Goal: Task Accomplishment & Management: Use online tool/utility

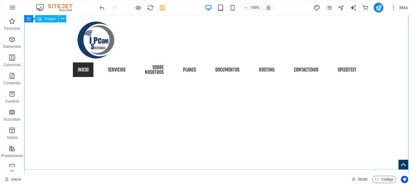
scroll to position [272, 0]
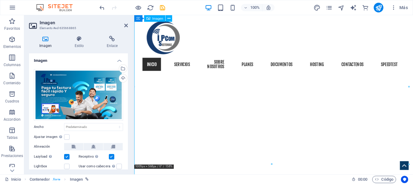
scroll to position [284, 0]
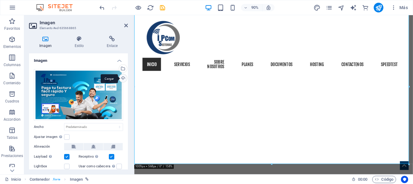
click at [122, 79] on div "Cargar" at bounding box center [122, 78] width 9 height 9
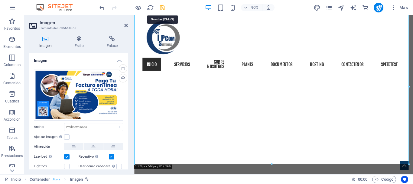
drag, startPoint x: 163, startPoint y: 9, endPoint x: 120, endPoint y: 11, distance: 43.3
click at [163, 9] on icon "save" at bounding box center [162, 7] width 7 height 7
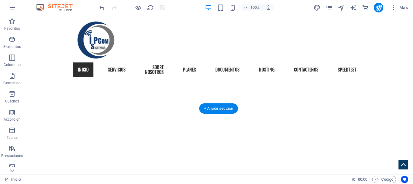
scroll to position [151, 0]
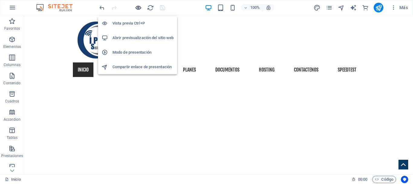
click at [138, 9] on icon "button" at bounding box center [138, 7] width 7 height 7
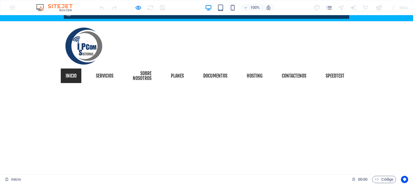
scroll to position [0, 0]
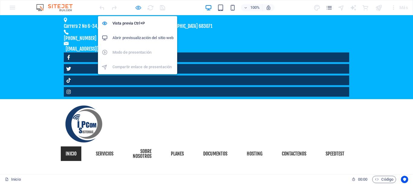
click at [137, 8] on icon "button" at bounding box center [138, 7] width 7 height 7
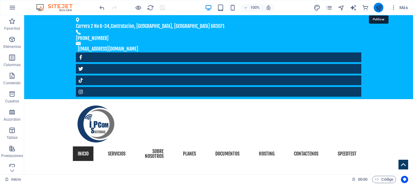
click at [379, 8] on icon "publish" at bounding box center [378, 7] width 7 height 7
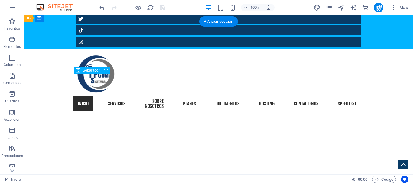
scroll to position [91, 0]
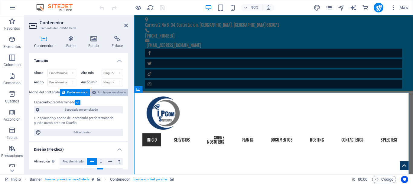
click at [106, 93] on span "Ancho personalizado" at bounding box center [112, 92] width 28 height 7
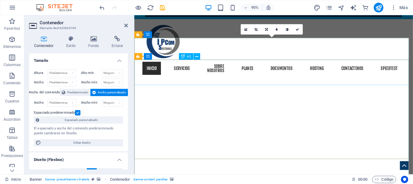
scroll to position [91, 0]
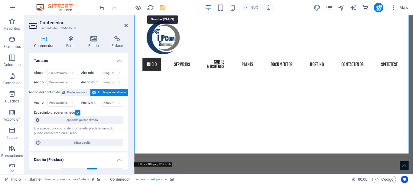
click at [161, 9] on icon "save" at bounding box center [162, 7] width 7 height 7
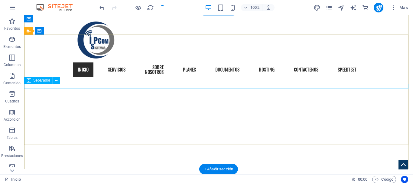
scroll to position [181, 0]
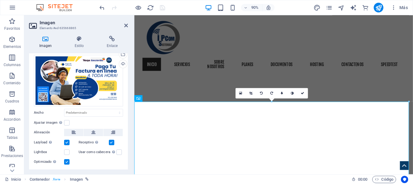
scroll to position [29, 0]
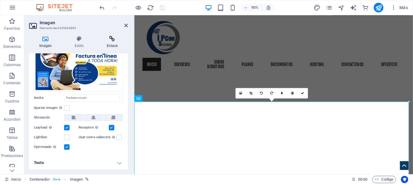
drag, startPoint x: 79, startPoint y: 44, endPoint x: 109, endPoint y: 43, distance: 30.6
click at [79, 44] on h4 "Estilo" at bounding box center [80, 42] width 32 height 13
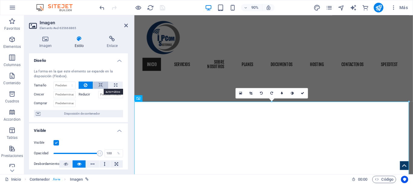
click at [100, 83] on icon at bounding box center [101, 84] width 4 height 7
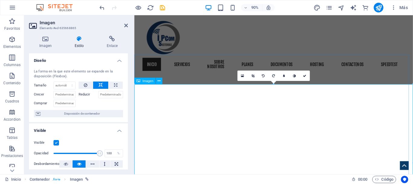
scroll to position [212, 0]
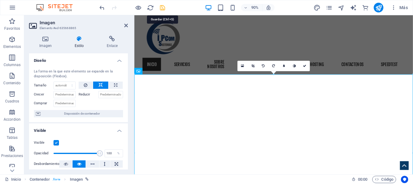
drag, startPoint x: 162, startPoint y: 7, endPoint x: 235, endPoint y: 19, distance: 73.8
click at [162, 7] on icon "save" at bounding box center [162, 7] width 7 height 7
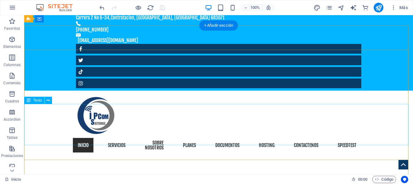
scroll to position [0, 0]
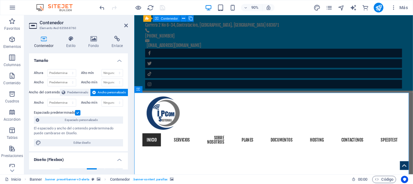
scroll to position [30, 0]
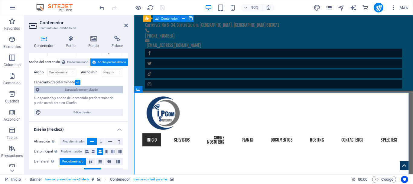
click at [97, 89] on span "Espaciado personalizado" at bounding box center [81, 89] width 80 height 7
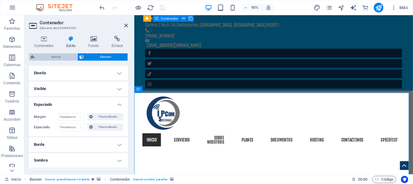
click at [59, 58] on span "Banner" at bounding box center [56, 56] width 39 height 7
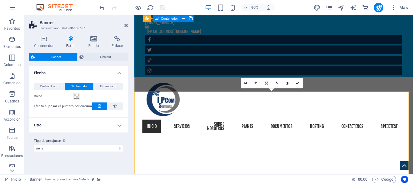
scroll to position [0, 0]
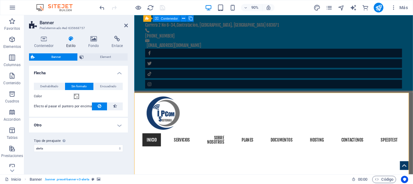
click at [69, 44] on h4 "Estilo" at bounding box center [72, 42] width 22 height 13
click at [126, 26] on icon at bounding box center [126, 25] width 4 height 5
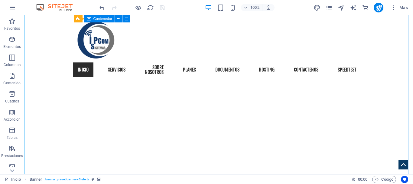
scroll to position [272, 0]
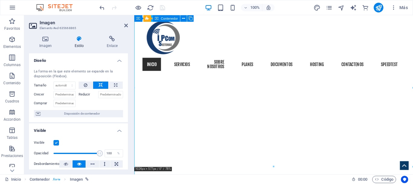
scroll to position [284, 0]
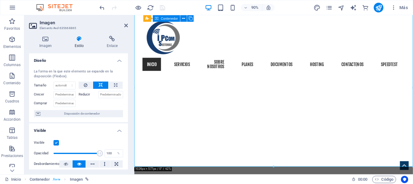
click at [84, 94] on label "Reducir" at bounding box center [89, 94] width 20 height 7
click at [98, 94] on input "Reducir" at bounding box center [110, 94] width 25 height 7
click at [115, 84] on icon at bounding box center [115, 84] width 3 height 7
type input "100"
select select "%"
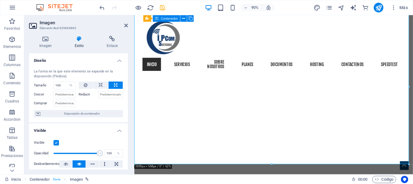
click at [83, 94] on label "Reducir" at bounding box center [89, 94] width 20 height 7
click at [98, 94] on input "Reducir" at bounding box center [110, 94] width 25 height 7
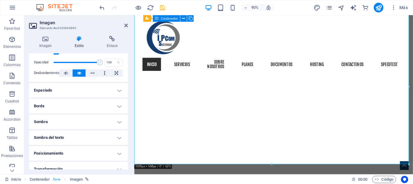
scroll to position [121, 0]
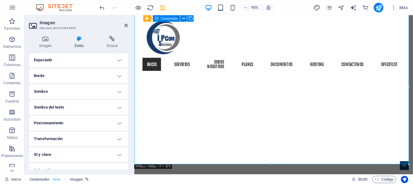
click at [90, 122] on h4 "Posicionamiento" at bounding box center [78, 122] width 99 height 15
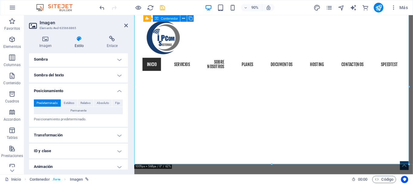
scroll to position [173, 0]
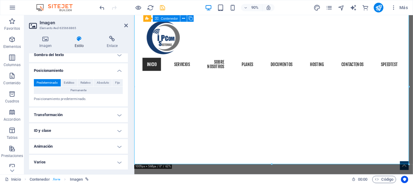
click at [42, 79] on span "Predeterminado" at bounding box center [47, 82] width 21 height 7
click at [97, 112] on h4 "Transformación" at bounding box center [78, 114] width 99 height 15
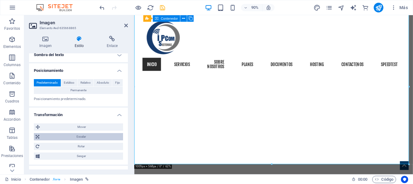
click at [85, 136] on span "Escalar" at bounding box center [81, 136] width 80 height 7
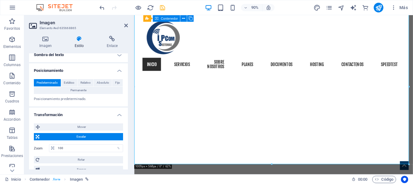
scroll to position [229, 0]
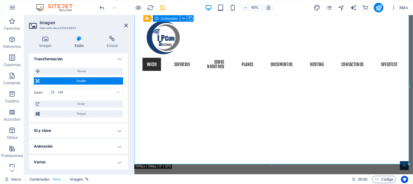
click at [55, 80] on span "Escalar" at bounding box center [81, 80] width 80 height 7
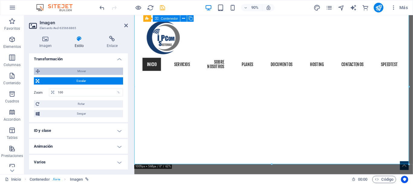
scroll to position [216, 0]
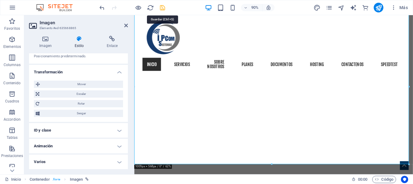
drag, startPoint x: 162, startPoint y: 10, endPoint x: 207, endPoint y: 21, distance: 46.6
click at [162, 10] on icon "save" at bounding box center [162, 7] width 7 height 7
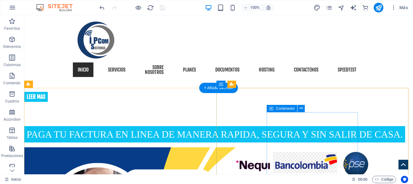
scroll to position [393, 0]
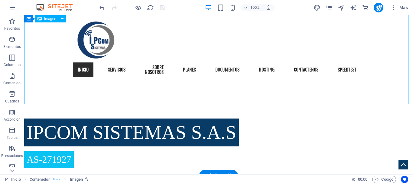
select select "%"
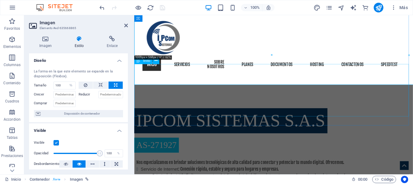
scroll to position [405, 0]
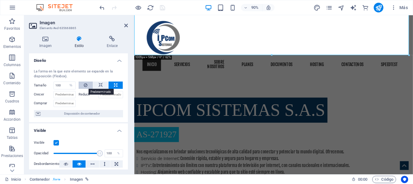
click at [87, 84] on button at bounding box center [86, 84] width 15 height 7
select select "DISABLED_OPTION_VALUE"
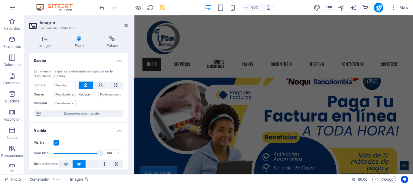
scroll to position [726, 0]
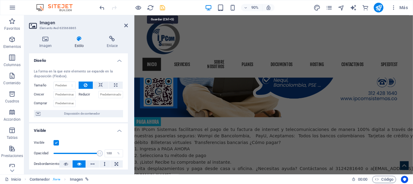
click at [163, 8] on icon "save" at bounding box center [162, 7] width 7 height 7
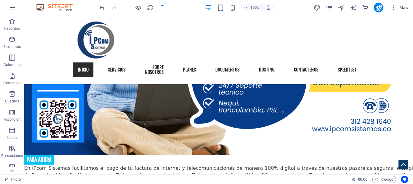
scroll to position [273, 0]
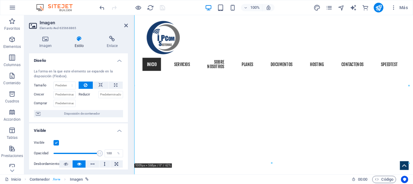
scroll to position [285, 0]
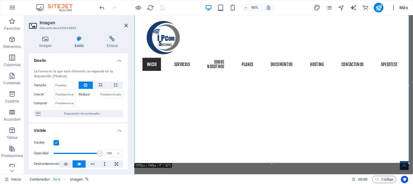
click at [407, 8] on span "Más" at bounding box center [399, 8] width 17 height 6
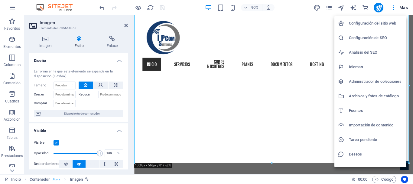
click at [379, 22] on h6 "Configuración del sitio web" at bounding box center [376, 23] width 54 height 7
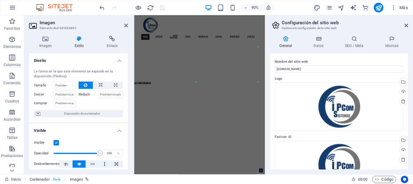
scroll to position [456, 0]
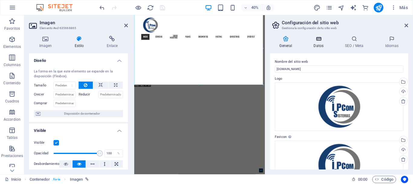
click at [319, 42] on h4 "Datos" at bounding box center [319, 42] width 31 height 13
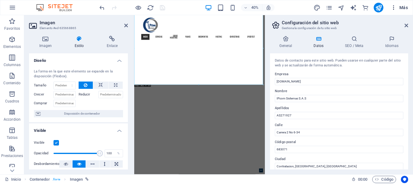
click at [393, 9] on icon "button" at bounding box center [394, 8] width 6 height 6
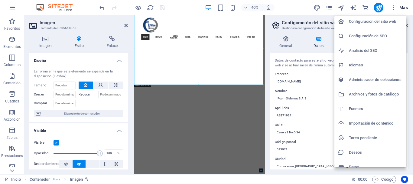
scroll to position [0, 0]
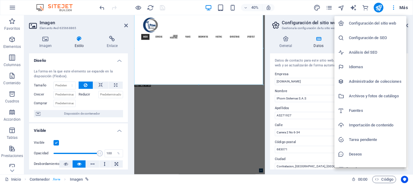
click at [377, 25] on h6 "Configuración del sitio web" at bounding box center [376, 23] width 54 height 7
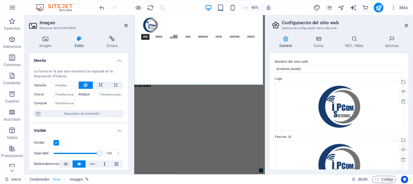
click at [288, 41] on icon at bounding box center [286, 39] width 32 height 6
click at [407, 24] on icon at bounding box center [407, 25] width 4 height 5
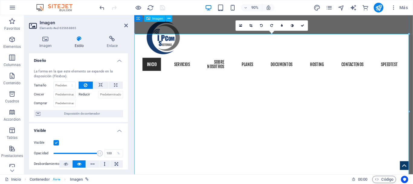
scroll to position [255, 0]
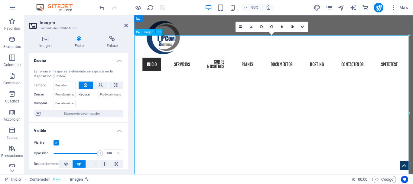
drag, startPoint x: 269, startPoint y: 128, endPoint x: 143, endPoint y: 123, distance: 126.5
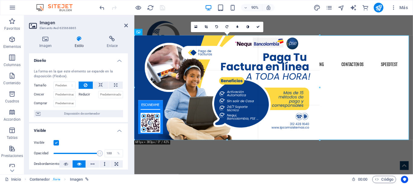
drag, startPoint x: 133, startPoint y: 112, endPoint x: 113, endPoint y: 104, distance: 21.6
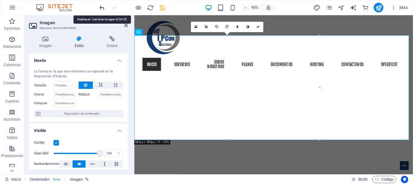
click at [103, 8] on icon "undo" at bounding box center [102, 7] width 7 height 7
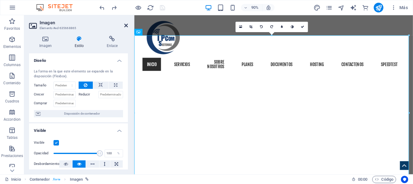
click at [125, 25] on icon at bounding box center [126, 25] width 4 height 5
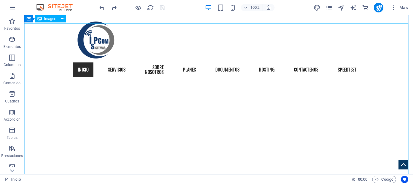
scroll to position [242, 0]
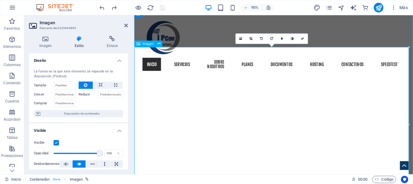
drag, startPoint x: 542, startPoint y: 63, endPoint x: 411, endPoint y: 88, distance: 133.9
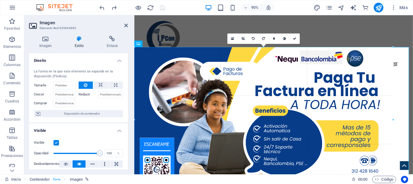
drag, startPoint x: 409, startPoint y: 47, endPoint x: 394, endPoint y: 60, distance: 19.7
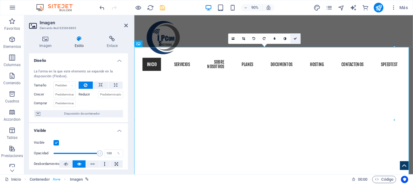
drag, startPoint x: 294, startPoint y: 39, endPoint x: 326, endPoint y: 21, distance: 36.4
click at [294, 39] on icon at bounding box center [295, 38] width 3 height 3
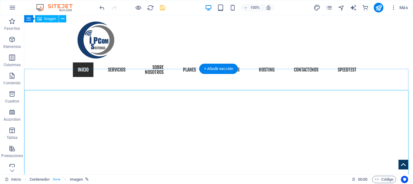
scroll to position [151, 0]
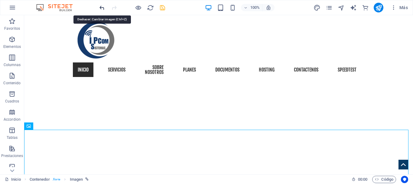
click at [101, 8] on icon "undo" at bounding box center [102, 7] width 7 height 7
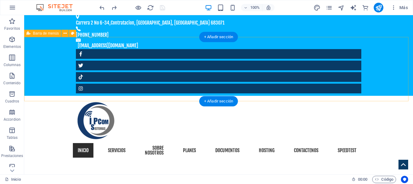
scroll to position [0, 0]
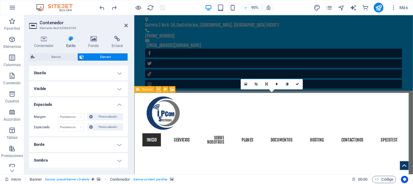
click at [158, 88] on icon at bounding box center [158, 89] width 3 height 6
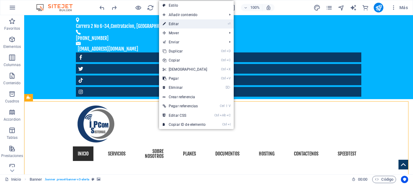
click at [187, 21] on link "⏎ Editar" at bounding box center [185, 23] width 52 height 9
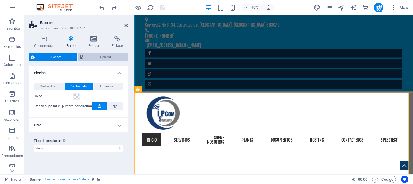
click at [81, 56] on icon at bounding box center [82, 56] width 4 height 7
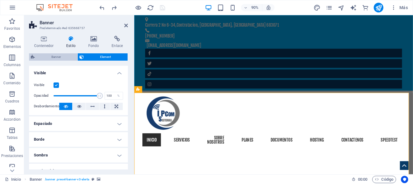
click at [55, 57] on span "Banner" at bounding box center [56, 56] width 39 height 7
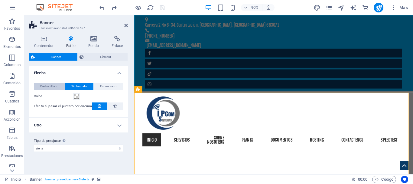
click at [45, 86] on span "Deshabilitado" at bounding box center [49, 86] width 18 height 7
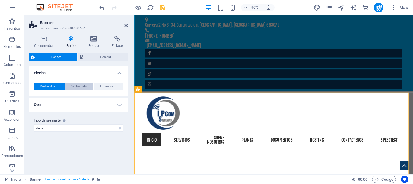
click at [80, 84] on span "Sin formato" at bounding box center [78, 86] width 15 height 7
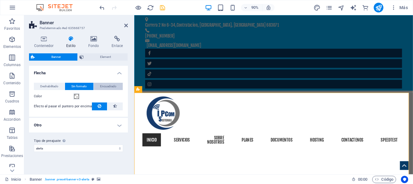
click at [110, 84] on span "Encuadrado" at bounding box center [108, 86] width 16 height 7
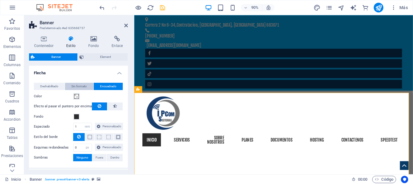
click at [79, 85] on span "Sin formato" at bounding box center [78, 86] width 15 height 7
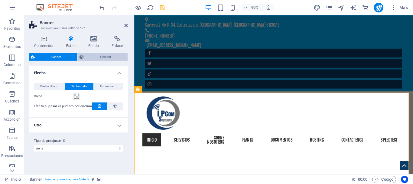
click at [106, 58] on span "Element" at bounding box center [106, 56] width 41 height 7
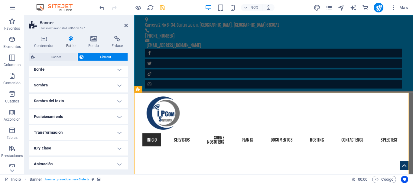
scroll to position [87, 0]
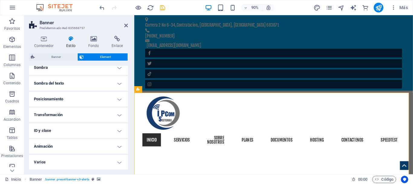
click at [68, 146] on h4 "Animación" at bounding box center [78, 146] width 99 height 15
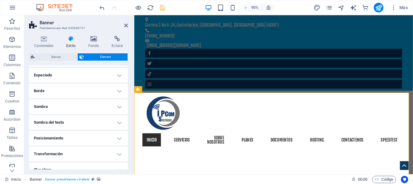
scroll to position [0, 0]
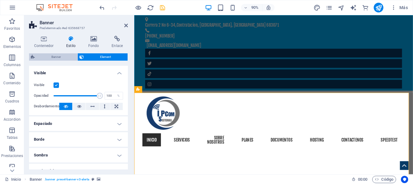
click at [57, 54] on span "Banner" at bounding box center [56, 56] width 39 height 7
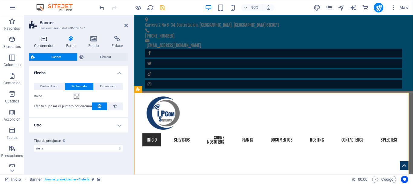
click at [47, 43] on h4 "Contenedor" at bounding box center [45, 42] width 32 height 13
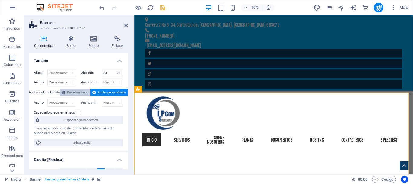
click at [80, 93] on span "Predeterminado" at bounding box center [77, 92] width 21 height 7
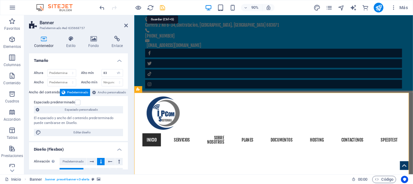
drag, startPoint x: 164, startPoint y: 7, endPoint x: 198, endPoint y: 5, distance: 34.5
click at [164, 7] on icon "save" at bounding box center [162, 7] width 7 height 7
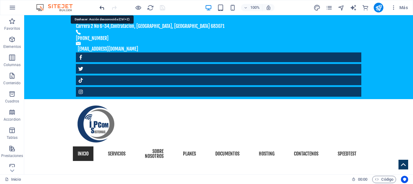
click at [103, 9] on icon "undo" at bounding box center [102, 7] width 7 height 7
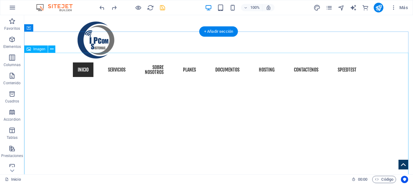
scroll to position [242, 0]
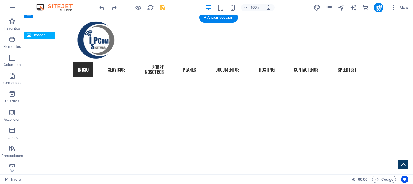
click at [52, 35] on icon at bounding box center [51, 35] width 3 height 6
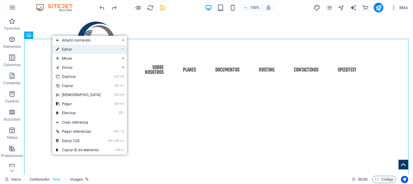
click at [71, 49] on link "⏎ Editar" at bounding box center [78, 49] width 52 height 9
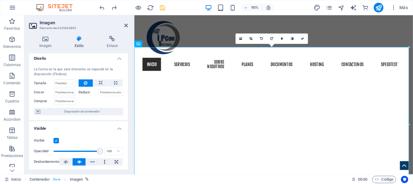
scroll to position [0, 0]
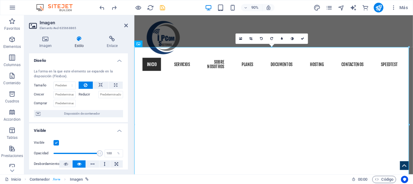
click at [117, 131] on h4 "Visible" at bounding box center [78, 128] width 99 height 11
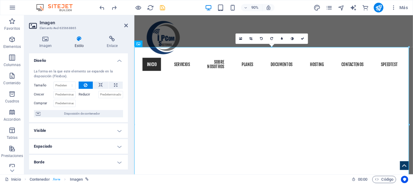
click at [117, 131] on h4 "Visible" at bounding box center [78, 130] width 99 height 15
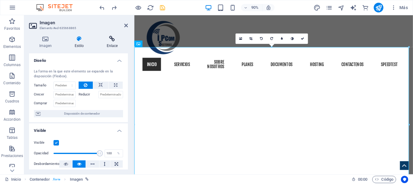
click at [115, 42] on h4 "Enlace" at bounding box center [111, 42] width 31 height 13
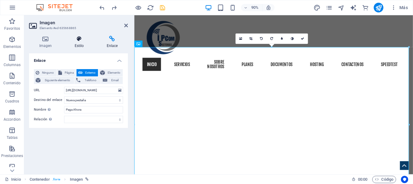
click at [82, 42] on h4 "Estilo" at bounding box center [80, 42] width 32 height 13
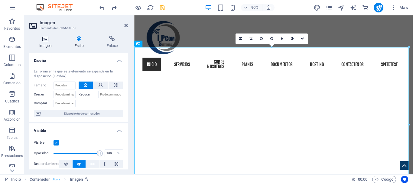
click at [44, 42] on h4 "Imagen" at bounding box center [46, 42] width 35 height 13
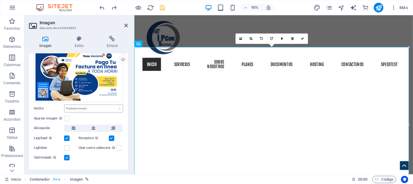
scroll to position [29, 0]
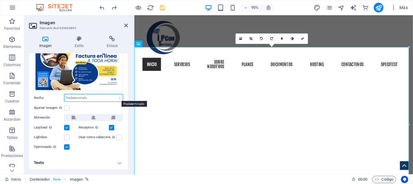
click at [92, 99] on select "Predeterminado automático px rem % em vh vw" at bounding box center [93, 97] width 58 height 7
click at [64, 94] on select "Predeterminado automático px rem % em vh vw" at bounding box center [93, 97] width 58 height 7
select select "DISABLED_OPTION_VALUE"
click at [67, 106] on label at bounding box center [66, 107] width 5 height 5
click at [0, 0] on input "Ajustar imagen Ajustar imagen automáticamente a un ancho y alto fijo" at bounding box center [0, 0] width 0 height 0
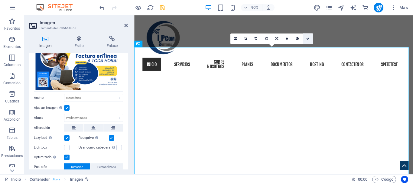
click at [310, 38] on link at bounding box center [308, 38] width 10 height 10
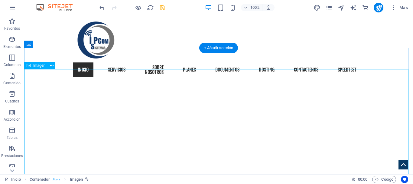
scroll to position [151, 0]
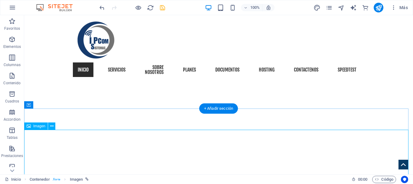
click at [52, 124] on icon at bounding box center [51, 126] width 3 height 6
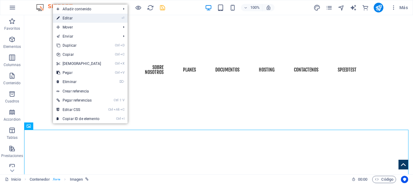
click at [89, 18] on link "⏎ Editar" at bounding box center [79, 18] width 52 height 9
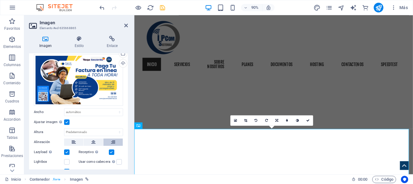
scroll to position [30, 0]
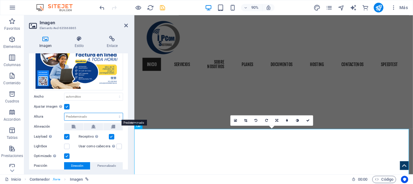
click at [101, 117] on select "Predeterminado automático px" at bounding box center [93, 116] width 58 height 7
click at [64, 113] on select "Predeterminado automático px" at bounding box center [93, 116] width 58 height 7
click at [104, 115] on select "Predeterminado automático px" at bounding box center [93, 116] width 58 height 7
click at [64, 113] on select "Predeterminado automático px" at bounding box center [93, 116] width 58 height 7
select select "DISABLED_OPTION_VALUE"
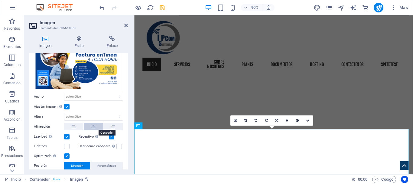
click at [92, 125] on icon at bounding box center [93, 126] width 4 height 7
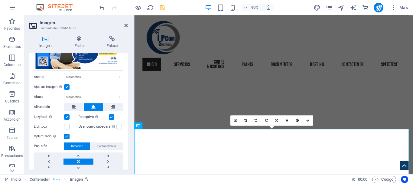
scroll to position [70, 0]
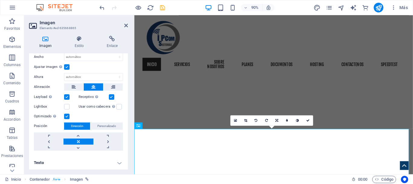
click at [75, 105] on div "Lightbox" at bounding box center [56, 106] width 45 height 7
click at [67, 105] on label at bounding box center [66, 106] width 5 height 5
click at [0, 0] on input "Lightbox" at bounding box center [0, 0] width 0 height 0
click at [68, 105] on label at bounding box center [66, 106] width 5 height 5
click at [0, 0] on input "Lightbox" at bounding box center [0, 0] width 0 height 0
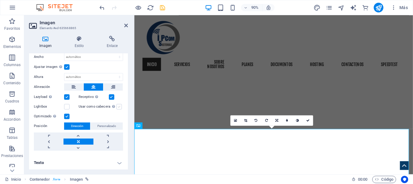
click at [118, 106] on label at bounding box center [118, 106] width 5 height 5
click at [0, 0] on input "Usar como cabecera La imagen se ajustará en una etiqueta de cabecera H1. Result…" at bounding box center [0, 0] width 0 height 0
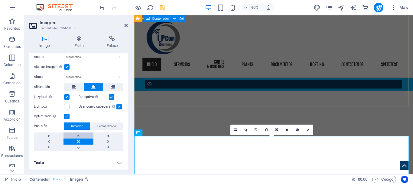
scroll to position [151, 0]
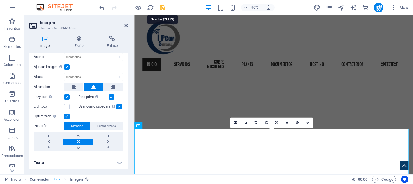
click at [164, 8] on icon "save" at bounding box center [162, 7] width 7 height 7
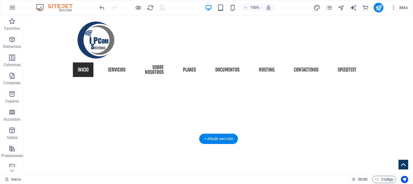
scroll to position [212, 0]
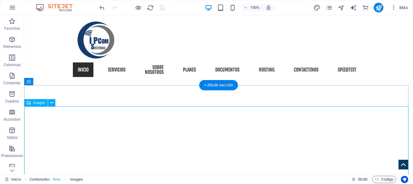
scroll to position [181, 0]
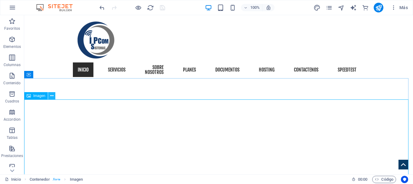
click at [51, 96] on icon at bounding box center [51, 96] width 3 height 6
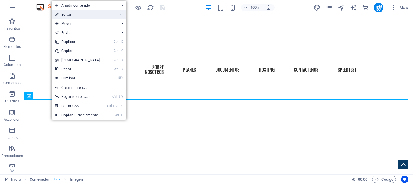
click at [84, 15] on link "⏎ Editar" at bounding box center [78, 14] width 52 height 9
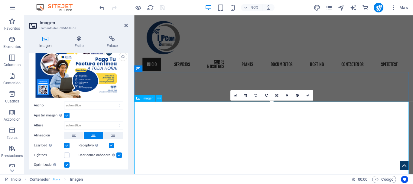
scroll to position [30, 0]
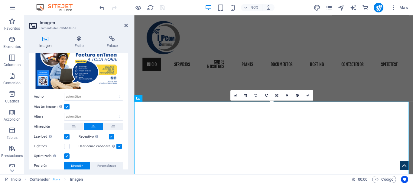
click at [116, 146] on label at bounding box center [118, 145] width 5 height 5
click at [0, 0] on input "Usar como cabecera La imagen se ajustará en una etiqueta de cabecera H1. Result…" at bounding box center [0, 0] width 0 height 0
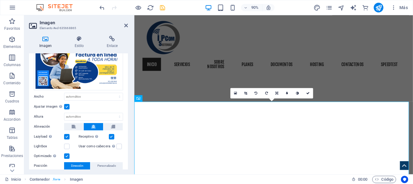
click at [66, 136] on label at bounding box center [66, 136] width 5 height 5
click at [0, 0] on input "Lazyload La carga de imágenes tras la carga de la página mejora la velocidad de…" at bounding box center [0, 0] width 0 height 0
click at [67, 136] on label at bounding box center [66, 136] width 5 height 5
click at [0, 0] on input "Lazyload La carga de imágenes tras la carga de la página mejora la velocidad de…" at bounding box center [0, 0] width 0 height 0
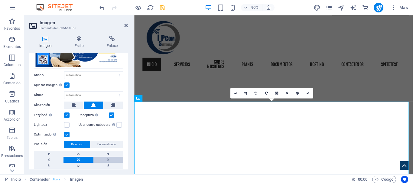
scroll to position [70, 0]
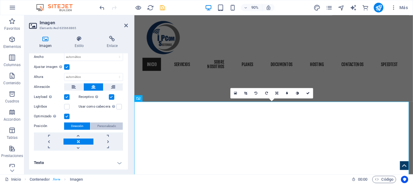
click at [105, 124] on span "Personalizado" at bounding box center [106, 125] width 19 height 7
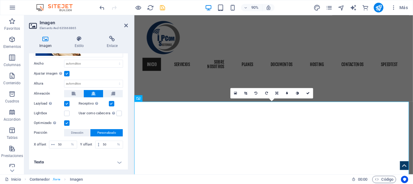
scroll to position [63, 0]
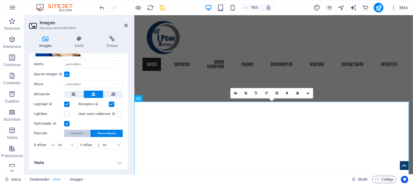
click at [82, 132] on span "Dirección" at bounding box center [77, 132] width 12 height 7
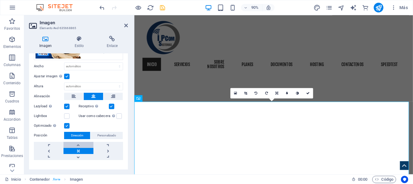
scroll to position [70, 0]
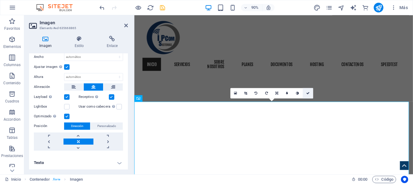
drag, startPoint x: 309, startPoint y: 93, endPoint x: 286, endPoint y: 77, distance: 27.5
click at [309, 93] on icon at bounding box center [307, 92] width 3 height 3
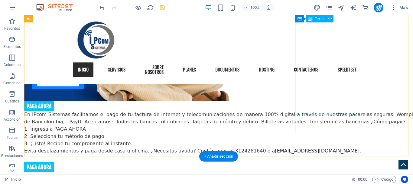
scroll to position [786, 0]
